Goal: Communication & Community: Participate in discussion

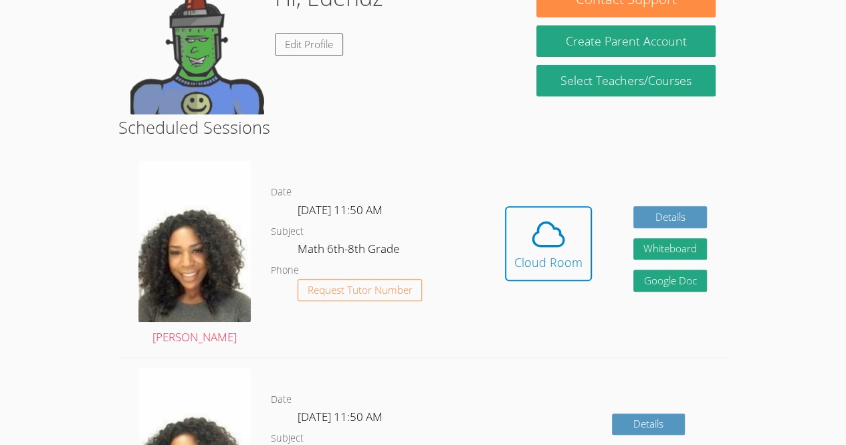
scroll to position [237, 0]
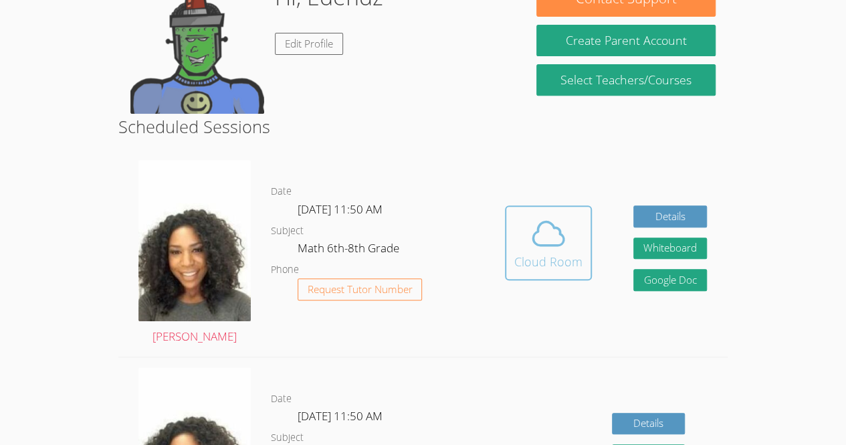
click at [535, 264] on div "Cloud Room" at bounding box center [548, 261] width 68 height 19
click at [561, 213] on button "Cloud Room" at bounding box center [548, 242] width 87 height 75
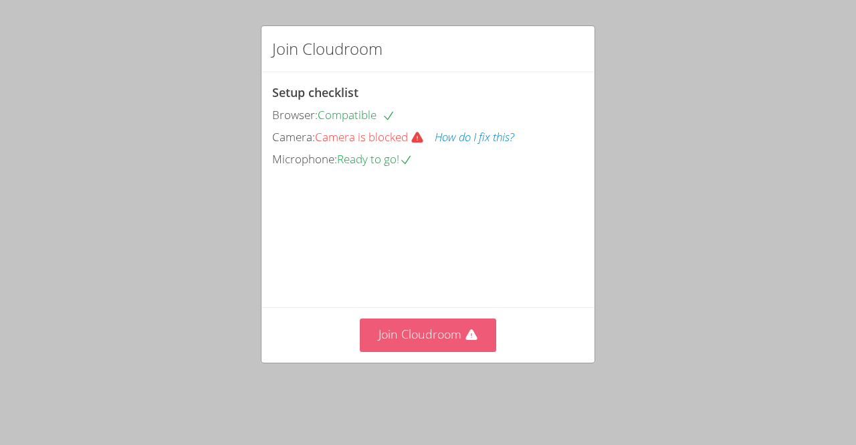
click at [410, 337] on button "Join Cloudroom" at bounding box center [428, 334] width 137 height 33
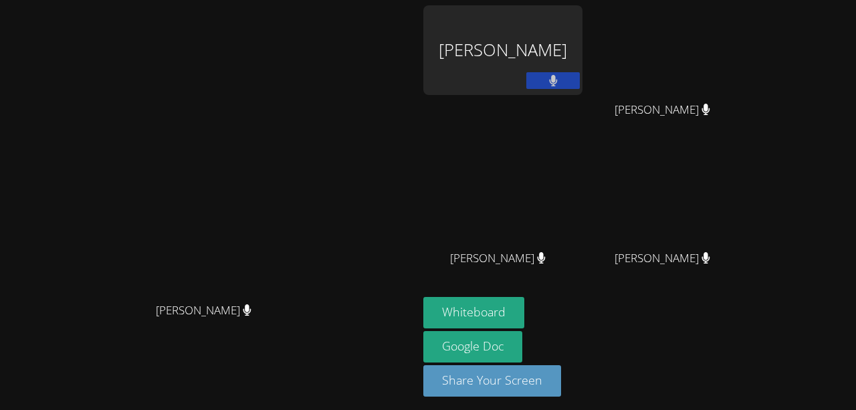
click at [310, 144] on video at bounding box center [209, 180] width 201 height 229
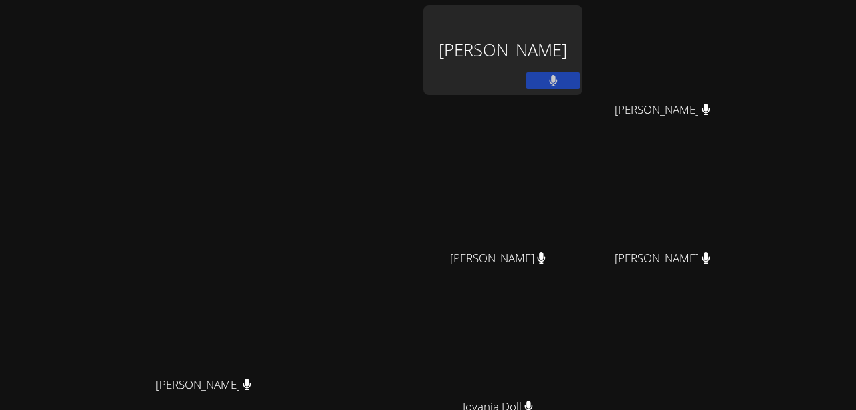
click at [540, 51] on div "[PERSON_NAME]" at bounding box center [502, 50] width 159 height 90
click at [413, 58] on div "[PERSON_NAME] [PERSON_NAME]" at bounding box center [208, 281] width 407 height 553
click at [389, 86] on div "[PERSON_NAME] [PERSON_NAME]" at bounding box center [208, 281] width 407 height 553
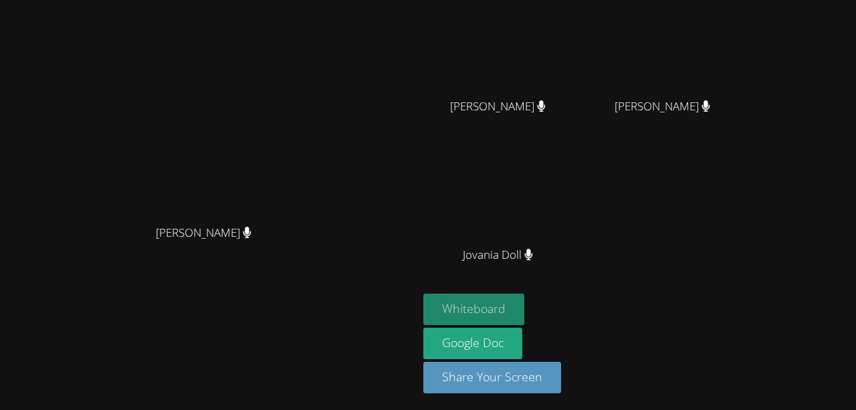
click at [524, 304] on button "Whiteboard" at bounding box center [473, 309] width 101 height 31
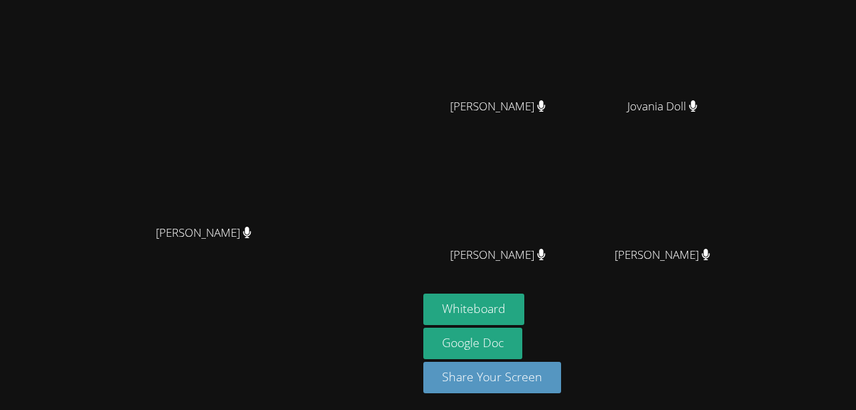
scroll to position [0, 0]
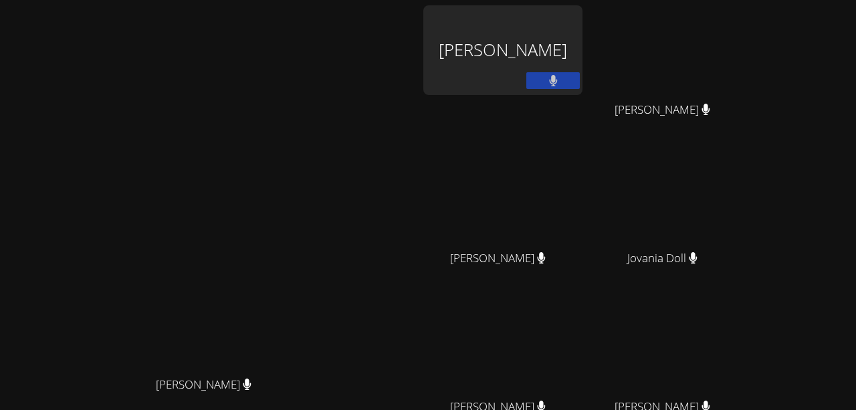
click at [580, 84] on button at bounding box center [552, 80] width 53 height 17
click at [310, 236] on video at bounding box center [209, 254] width 201 height 229
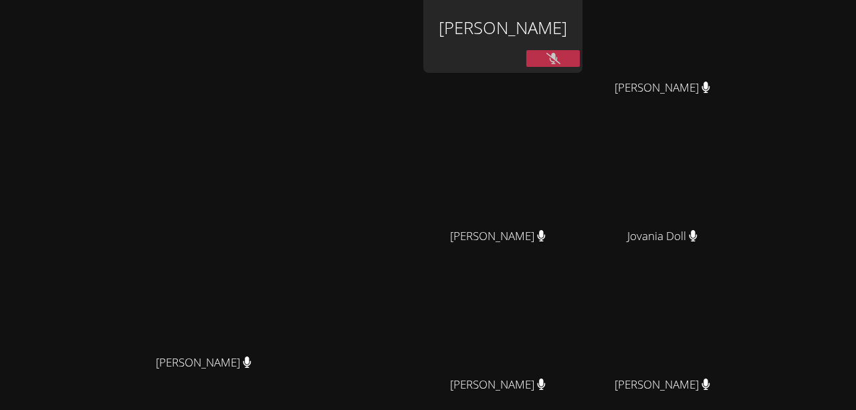
scroll to position [23, 0]
click at [560, 57] on icon at bounding box center [553, 56] width 14 height 11
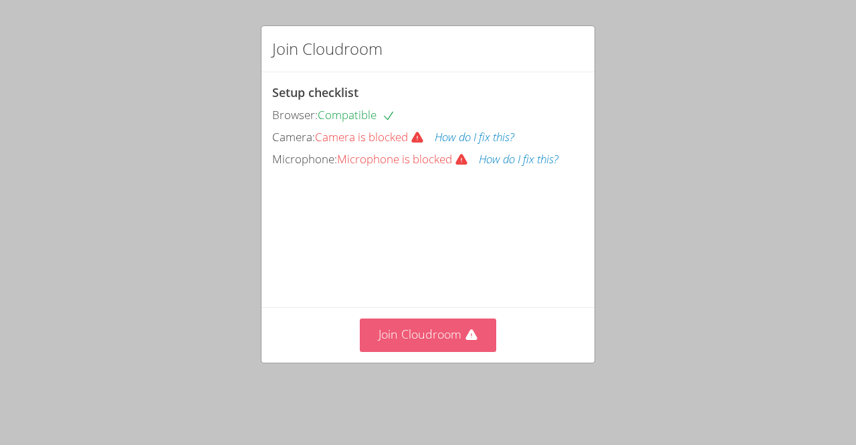
drag, startPoint x: 406, startPoint y: 356, endPoint x: 406, endPoint y: 322, distance: 34.8
click at [406, 322] on button "Join Cloudroom" at bounding box center [428, 334] width 137 height 33
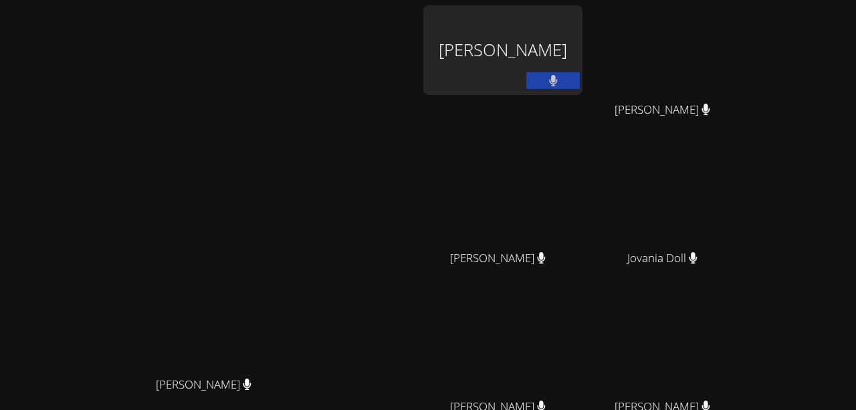
click at [310, 162] on video at bounding box center [209, 254] width 201 height 229
